Goal: Check status: Check status

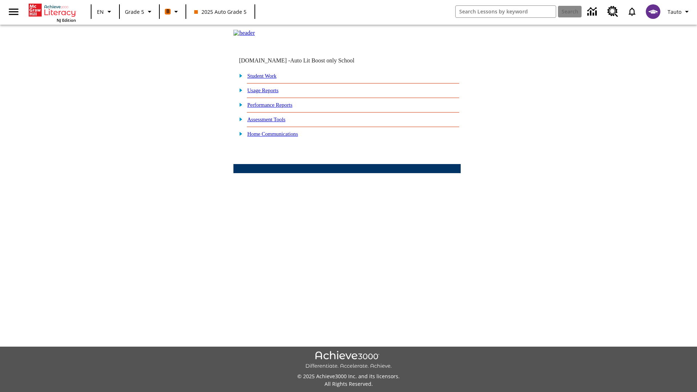
click at [267, 79] on link "Student Work" at bounding box center [261, 76] width 29 height 6
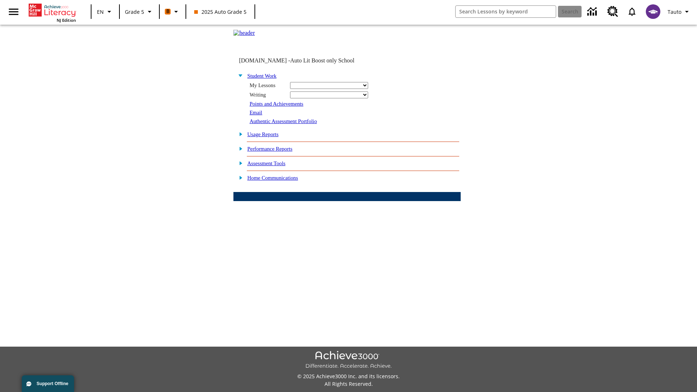
select select "/options/reports/?report_id=12&atype=4&section=2"
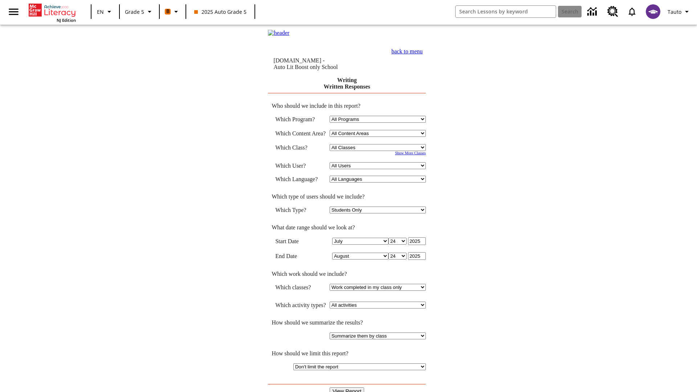
click at [379, 148] on select "Select a Class: All Classes 2025 Auto Grade 5 OL 2025 Auto Grade 6" at bounding box center [378, 147] width 96 height 7
select select "11133131"
click at [379, 167] on select "All Users Cat, Sautoen Cat, Sautoes Cat, Sautoss Donotlogin, Sautoen Twoschools…" at bounding box center [378, 165] width 96 height 7
select select "21437107"
click at [347, 387] on input "View Report" at bounding box center [347, 391] width 35 height 8
